Goal: Information Seeking & Learning: Learn about a topic

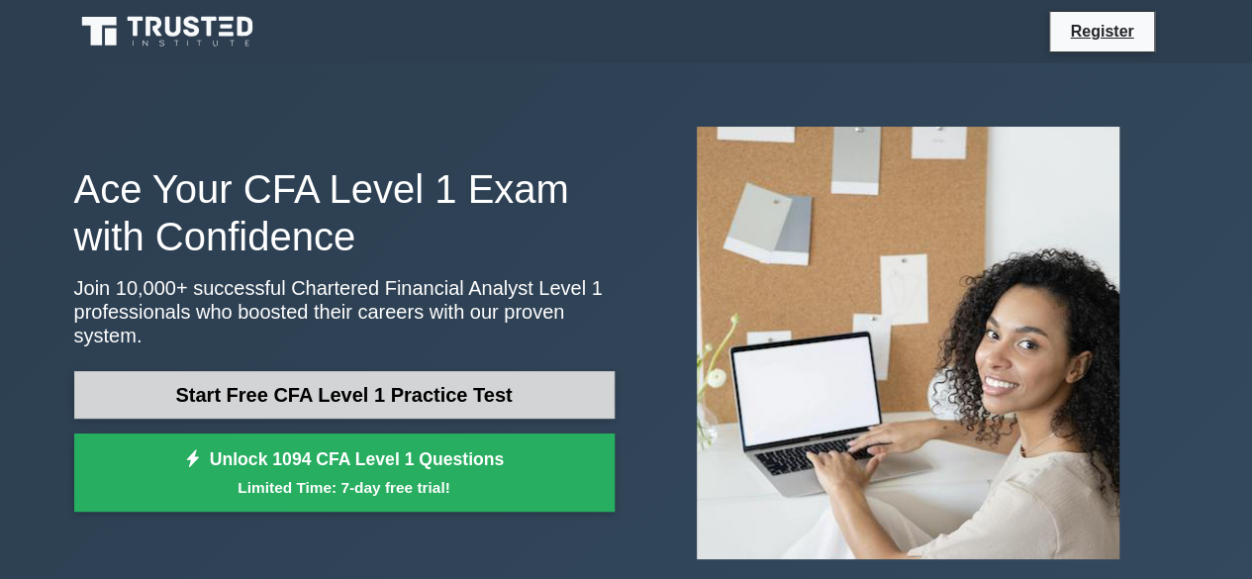
click at [390, 399] on link "Start Free CFA Level 1 Practice Test" at bounding box center [344, 395] width 541 height 48
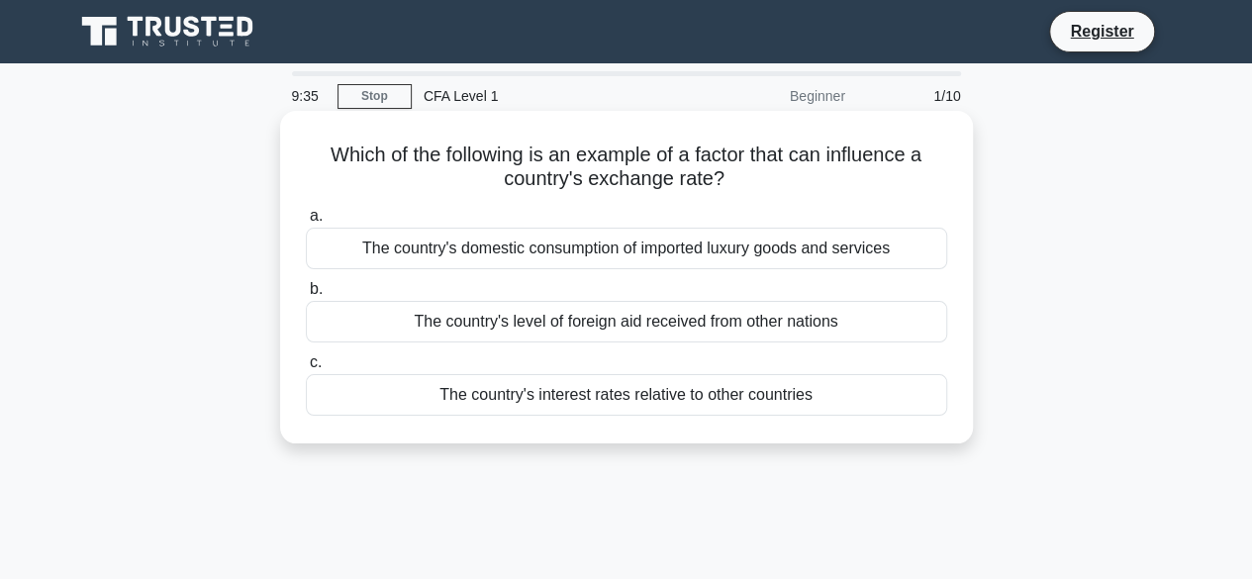
click at [575, 399] on div "The country's interest rates relative to other countries" at bounding box center [627, 395] width 642 height 42
click at [306, 369] on input "c. The country's interest rates relative to other countries" at bounding box center [306, 362] width 0 height 13
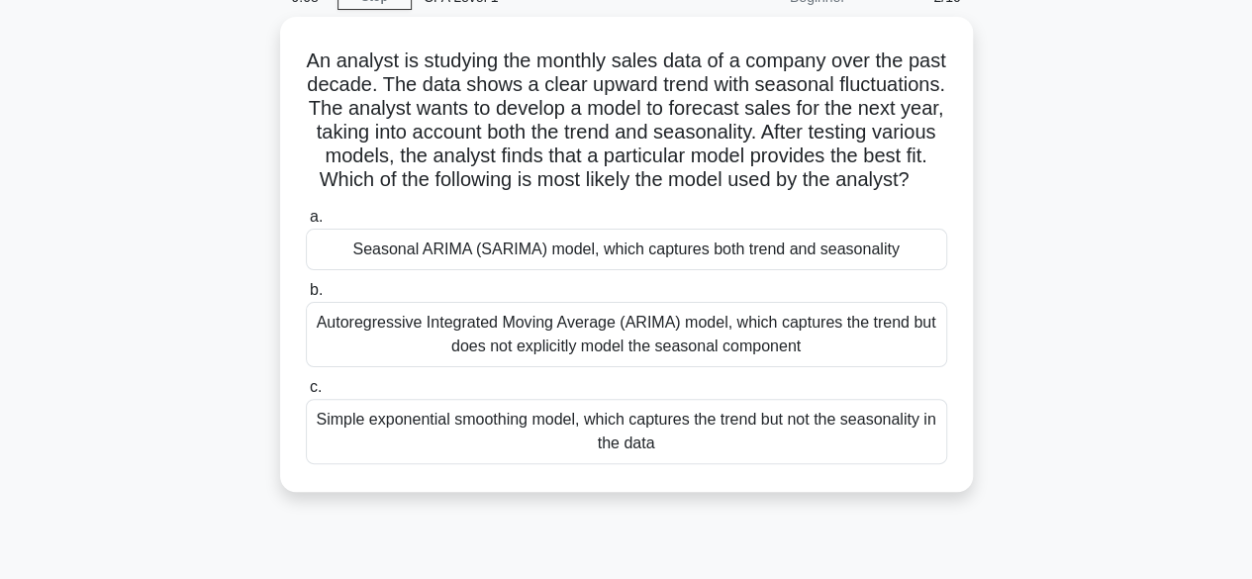
scroll to position [65, 0]
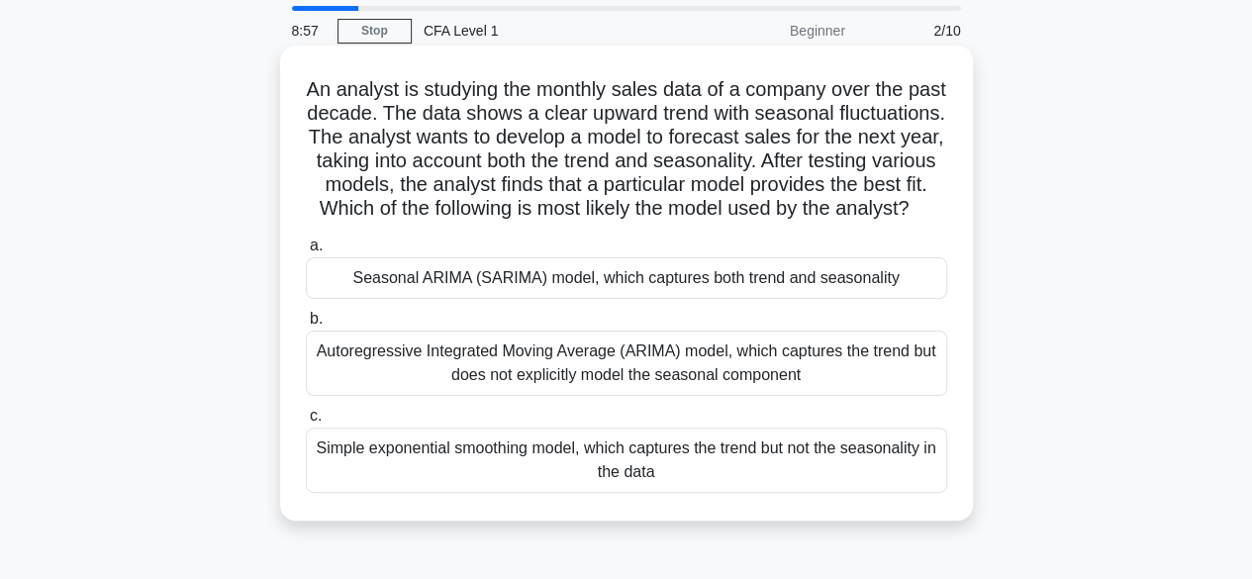
click at [657, 486] on div "Simple exponential smoothing model, which captures the trend but not the season…" at bounding box center [627, 460] width 642 height 65
click at [306, 423] on input "c. Simple exponential smoothing model, which captures the trend but not the sea…" at bounding box center [306, 416] width 0 height 13
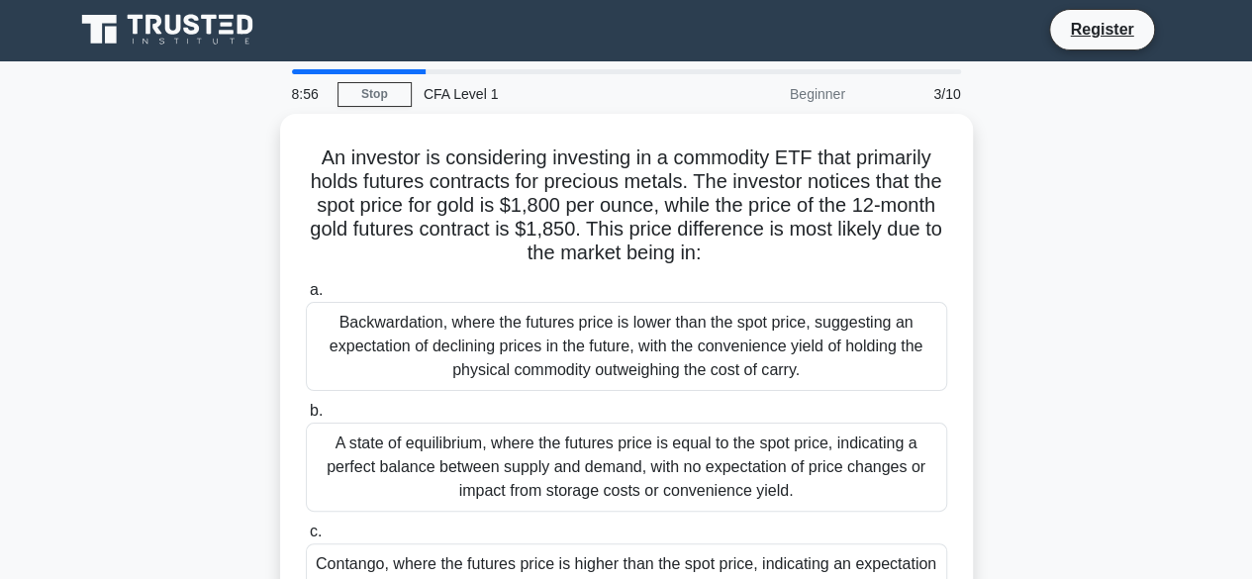
scroll to position [0, 0]
